Goal: Find specific fact: Find specific fact

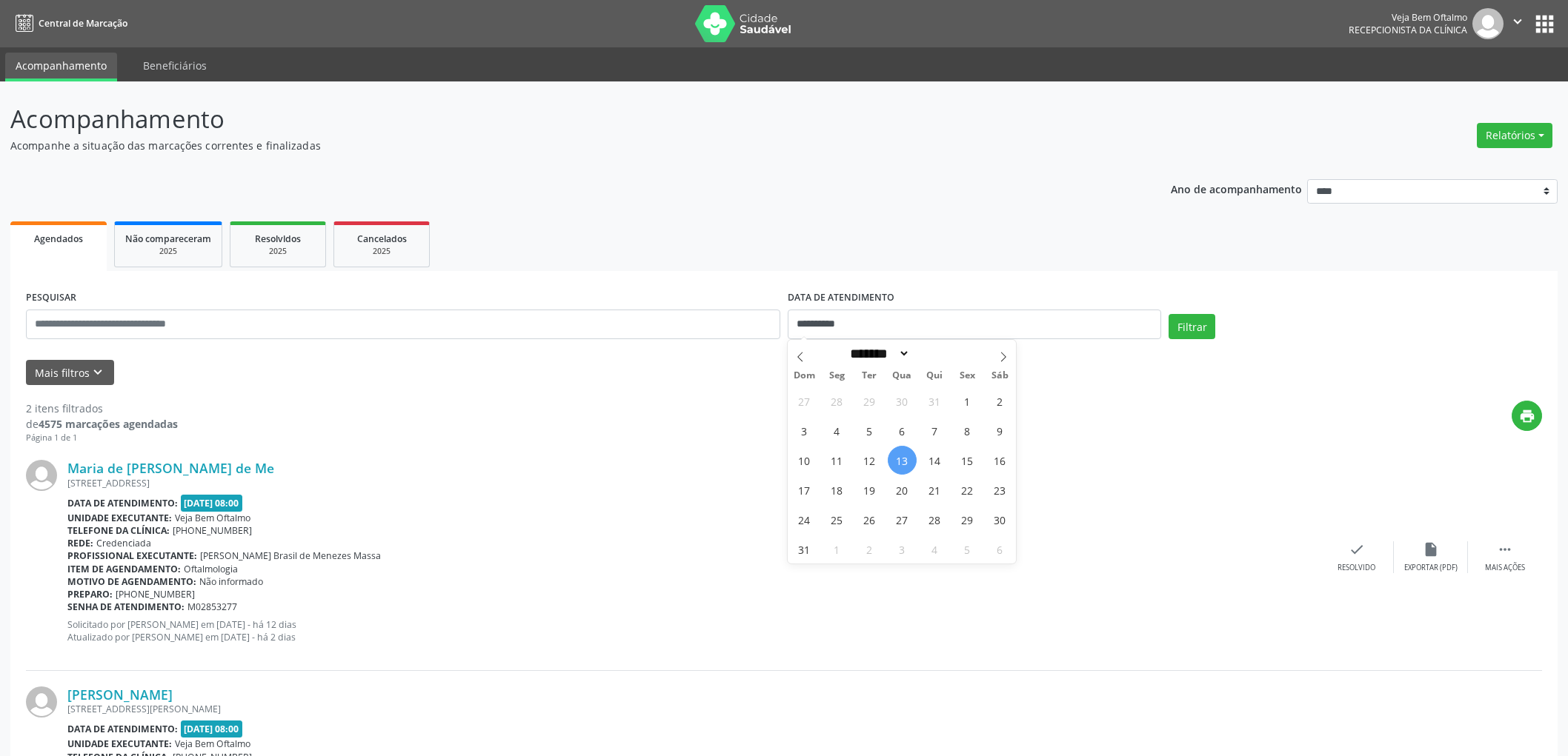
select select "*"
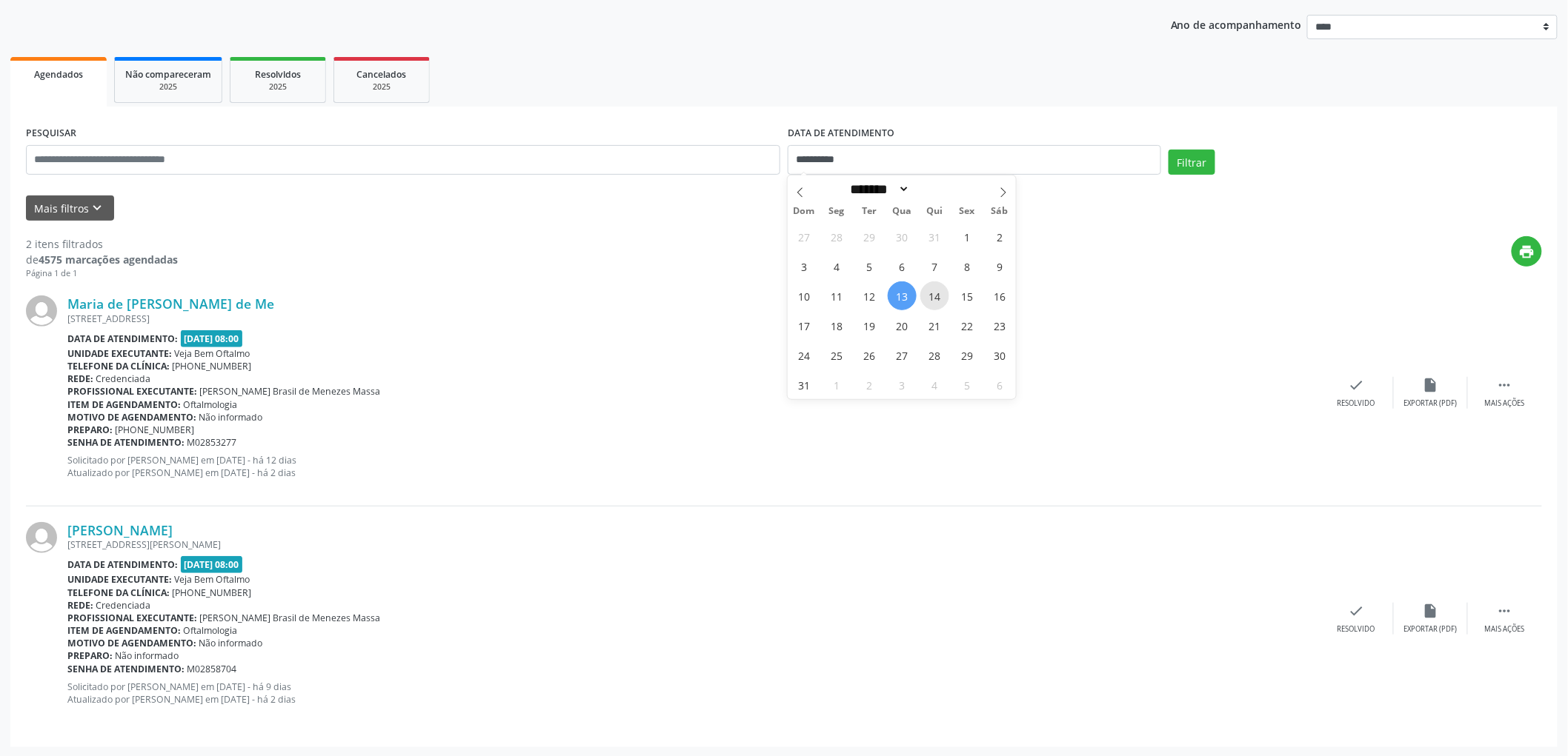
click at [935, 287] on span "14" at bounding box center [934, 295] width 29 height 29
type input "**********"
click at [935, 287] on span "14" at bounding box center [934, 295] width 29 height 29
click at [1193, 164] on button "Filtrar" at bounding box center [1192, 162] width 46 height 25
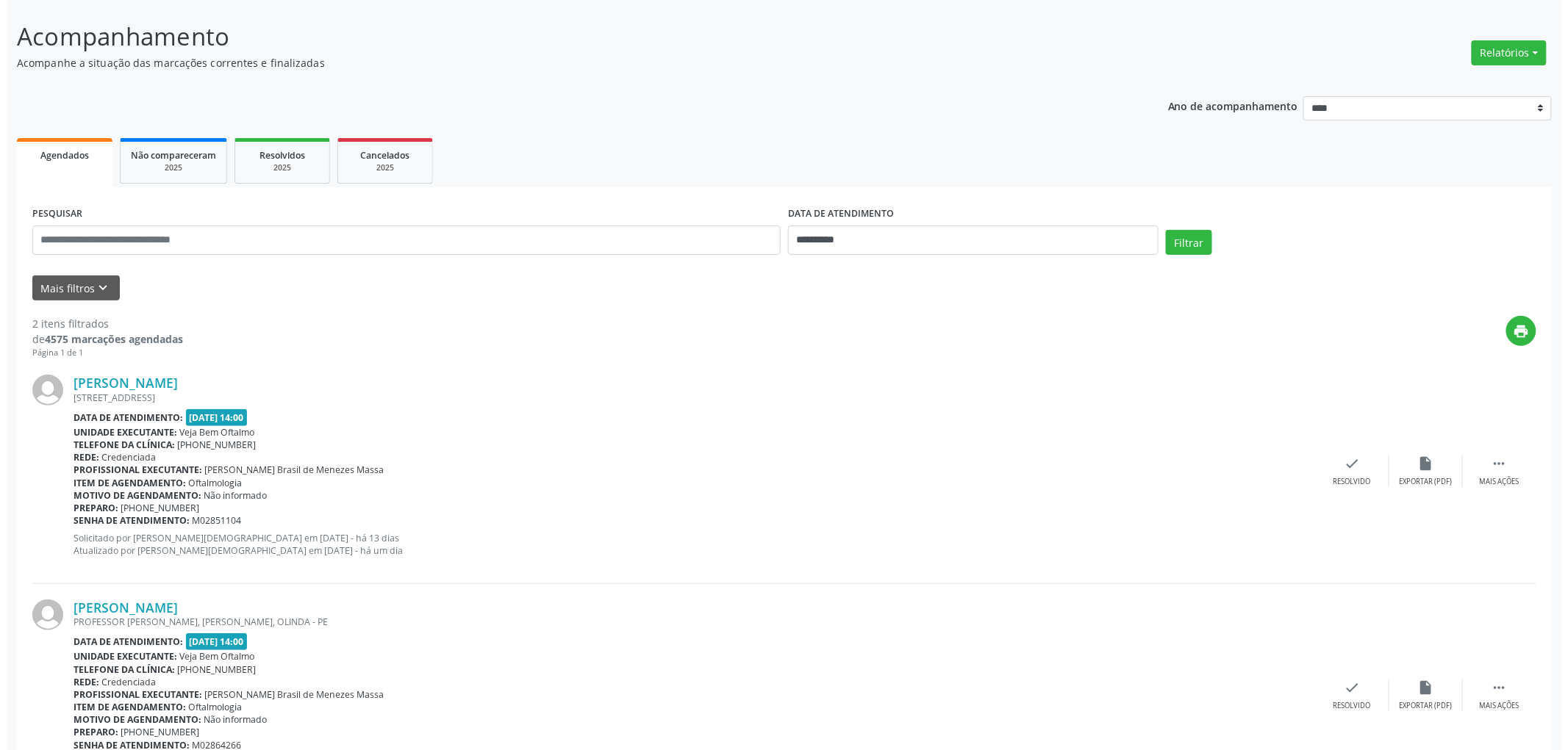
scroll to position [164, 0]
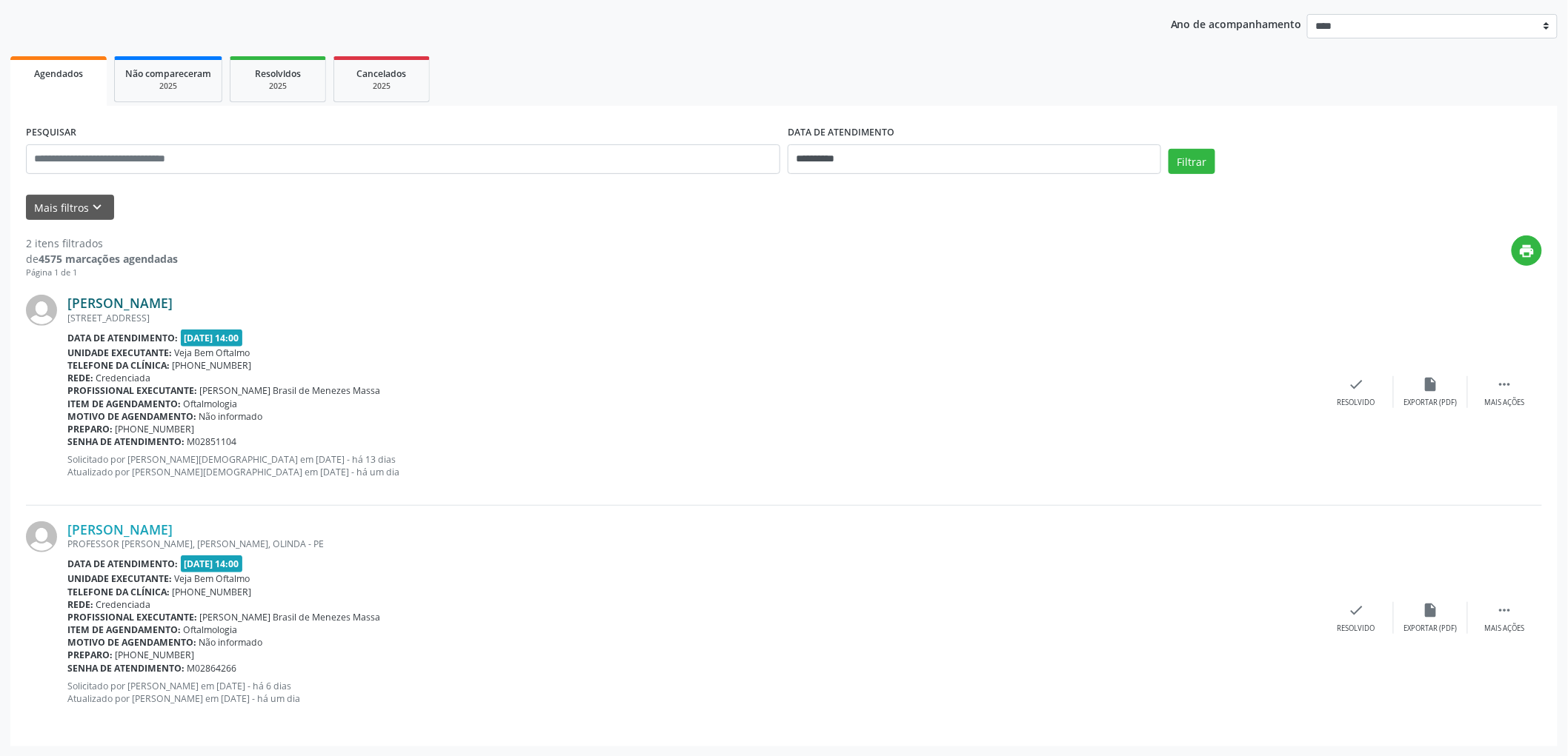
click at [172, 300] on link "[PERSON_NAME]" at bounding box center [120, 303] width 105 height 16
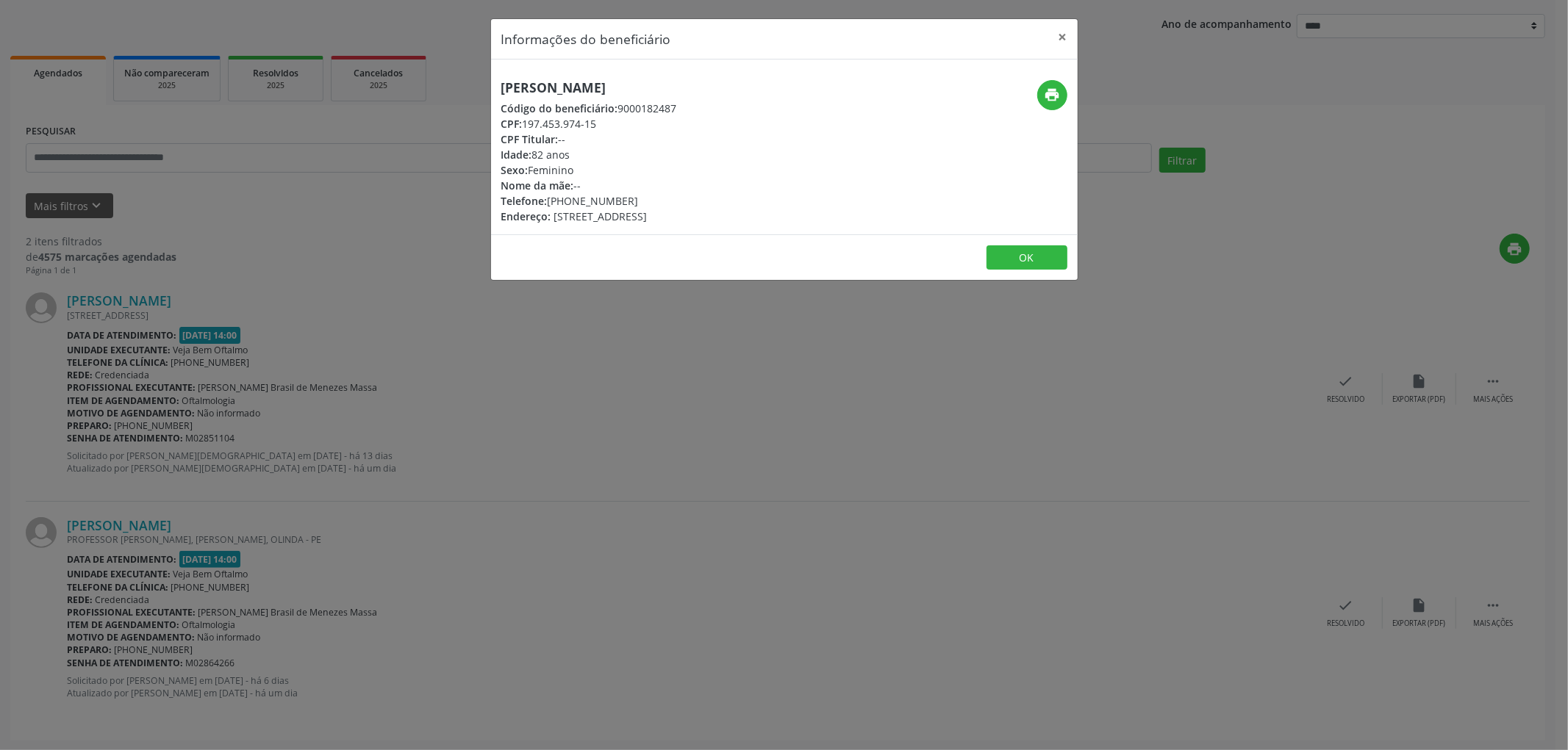
drag, startPoint x: 514, startPoint y: 90, endPoint x: 504, endPoint y: 84, distance: 11.7
click at [491, 88] on div "[PERSON_NAME] Código do beneficiário: 9000182487 CPF: 197.453.974-15 CPF Titula…" at bounding box center [687, 152] width 391 height 144
copy h5 "[PERSON_NAME]"
drag, startPoint x: 526, startPoint y: 120, endPoint x: 597, endPoint y: 122, distance: 71.0
click at [597, 122] on div "CPF: 197.453.974-15" at bounding box center [589, 124] width 175 height 15
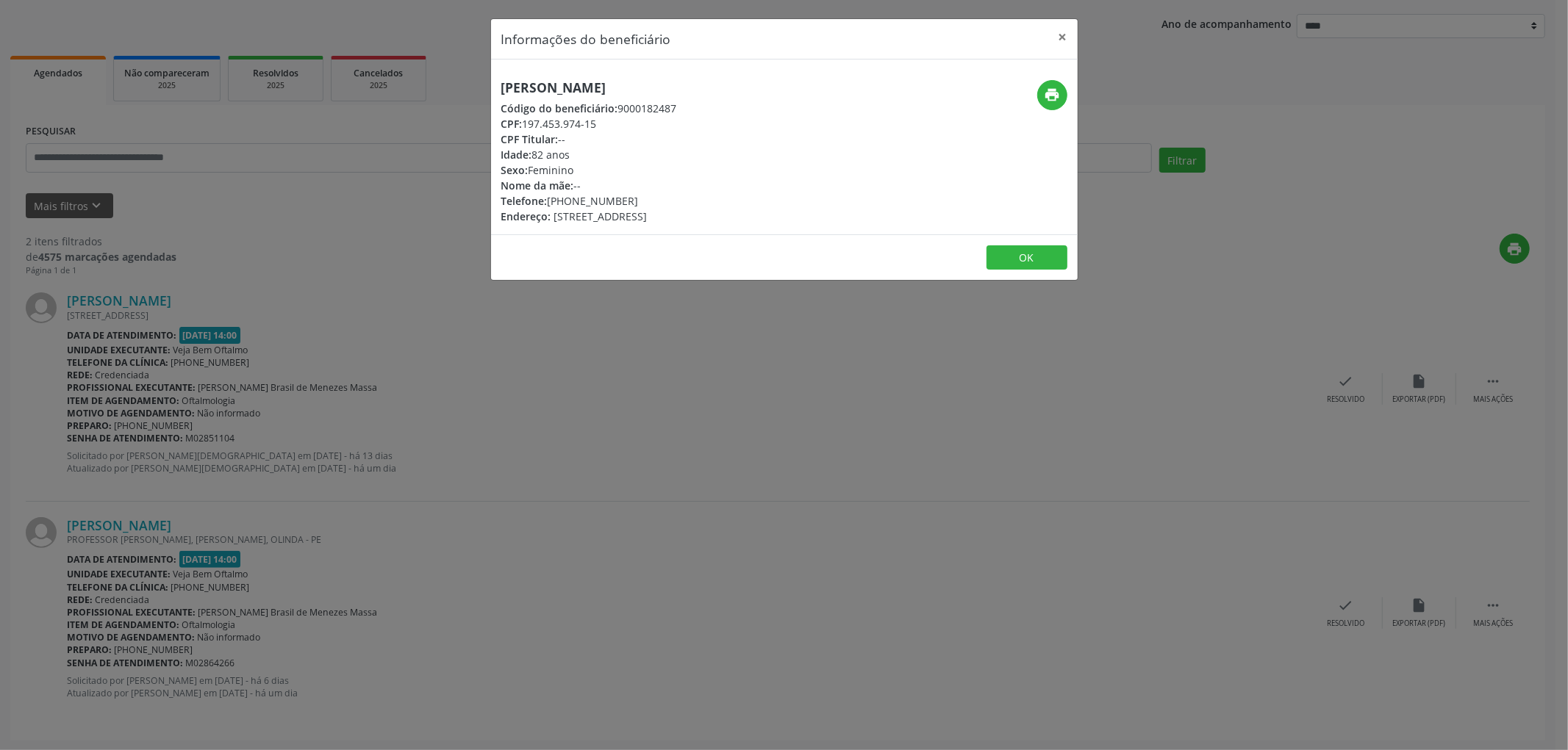
copy div "197.453.974-15"
click at [573, 200] on div "Telefone: [PHONE_NUMBER]" at bounding box center [589, 201] width 175 height 15
click at [600, 201] on div "Telefone: [PHONE_NUMBER]" at bounding box center [589, 201] width 175 height 15
drag, startPoint x: 576, startPoint y: 198, endPoint x: 631, endPoint y: 200, distance: 55.0
click at [631, 200] on div "Telefone: [PHONE_NUMBER]" at bounding box center [589, 201] width 175 height 15
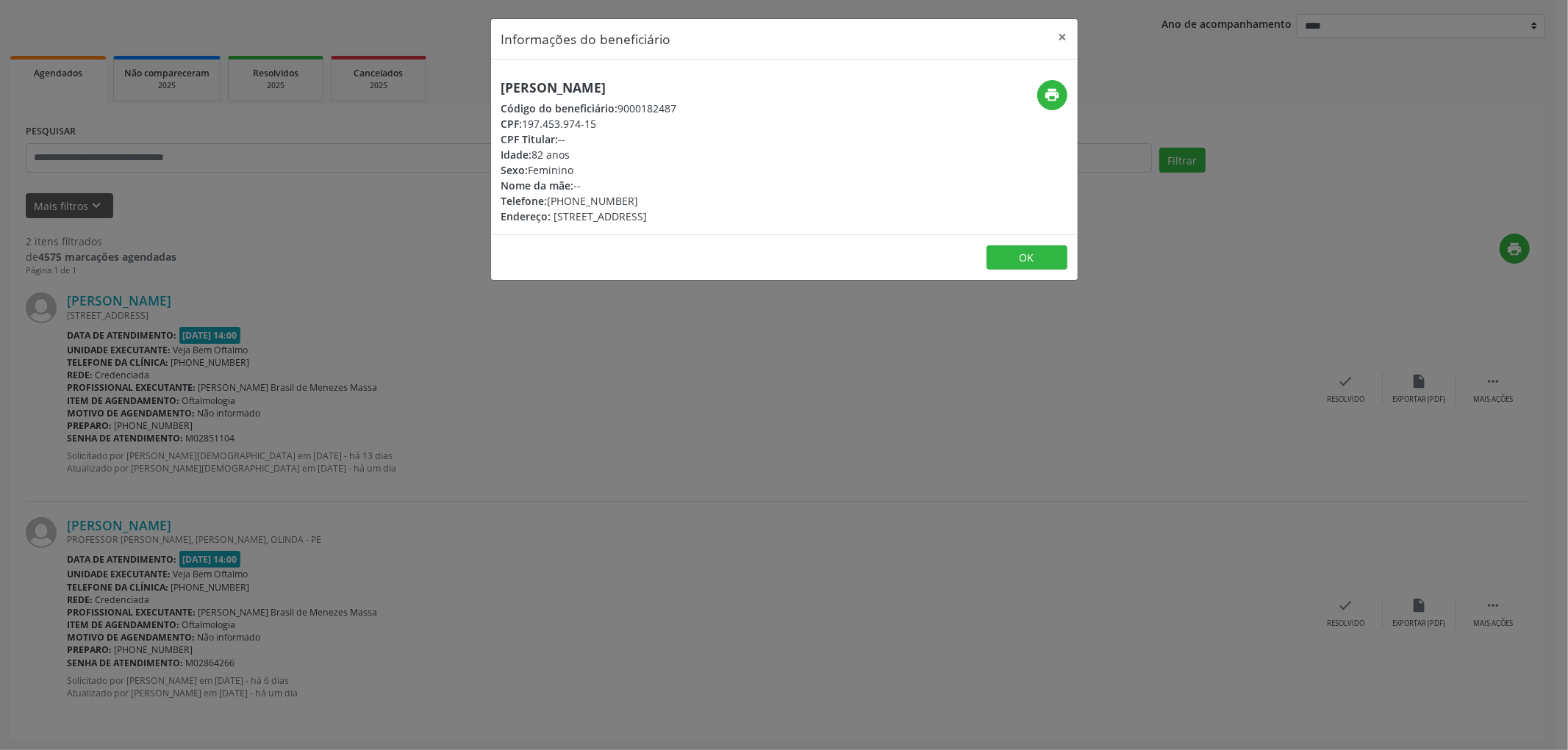
copy div "7341-6752"
click at [1039, 248] on button "OK" at bounding box center [1027, 257] width 81 height 25
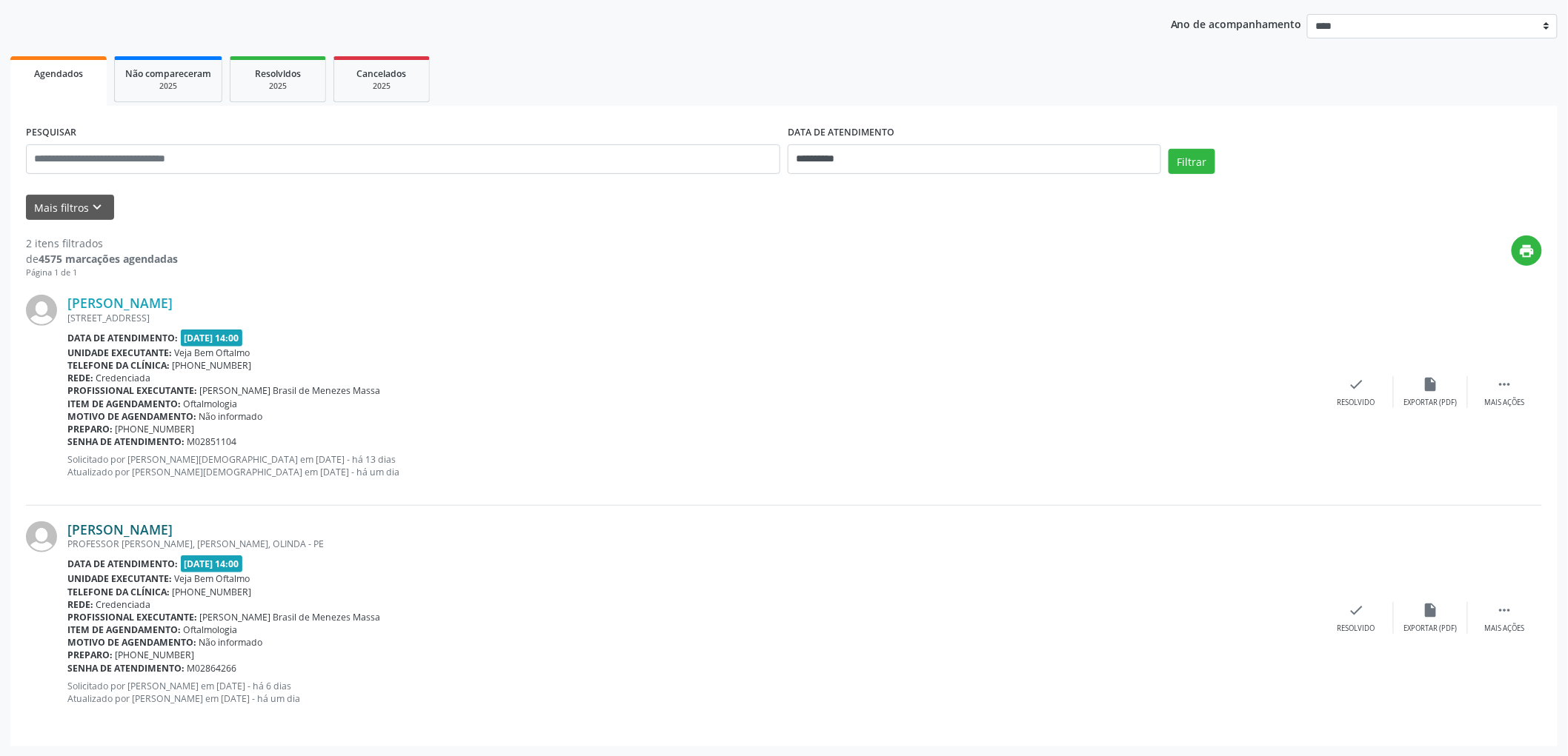
click at [120, 526] on link "[PERSON_NAME]" at bounding box center [120, 529] width 105 height 16
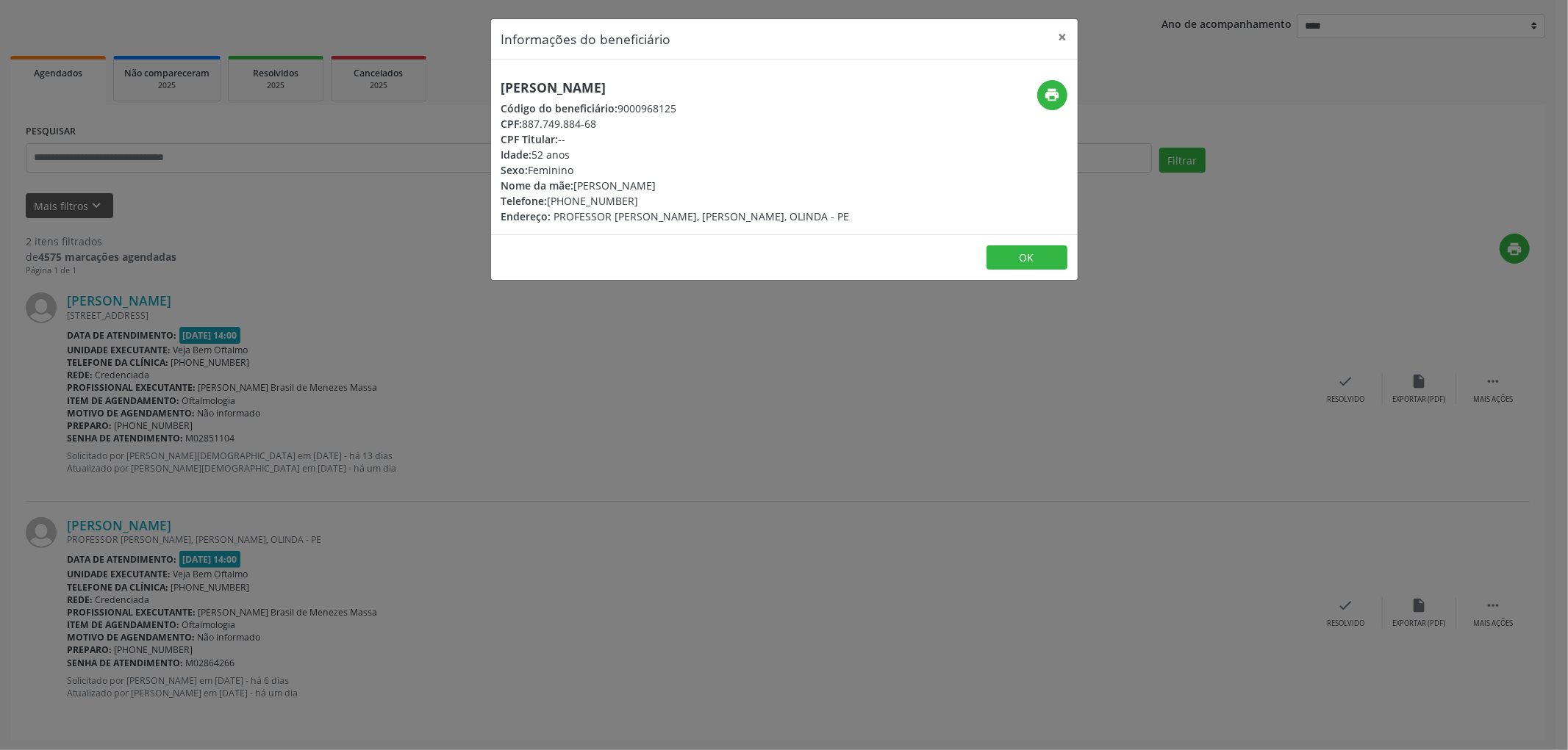
drag, startPoint x: 500, startPoint y: 85, endPoint x: 701, endPoint y: 90, distance: 201.1
click at [701, 90] on h5 "[PERSON_NAME]" at bounding box center [675, 88] width 349 height 15
copy h5 "[PERSON_NAME]"
